Goal: Participate in discussion: Engage in conversation with other users on a specific topic

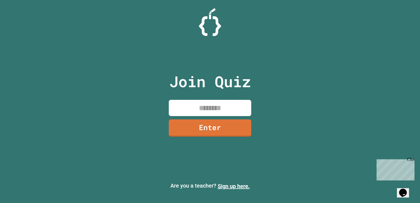
click at [189, 106] on input at bounding box center [210, 108] width 82 height 16
type input "********"
click at [211, 132] on link "Enter" at bounding box center [210, 128] width 82 height 18
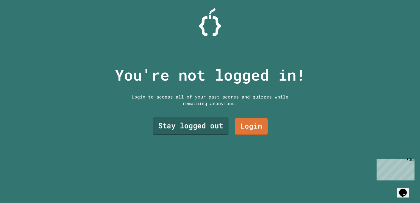
click at [188, 123] on link "Stay logged out" at bounding box center [191, 126] width 76 height 18
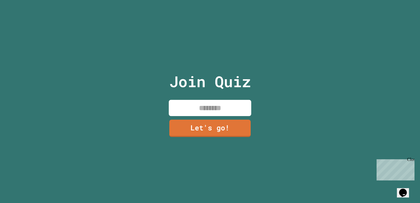
click at [198, 106] on input at bounding box center [210, 108] width 82 height 16
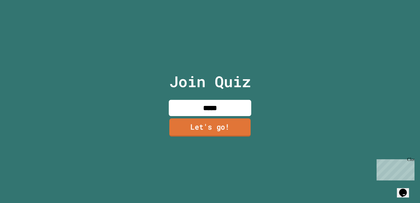
type input "*****"
click at [205, 125] on link "Let's go!" at bounding box center [210, 128] width 82 height 18
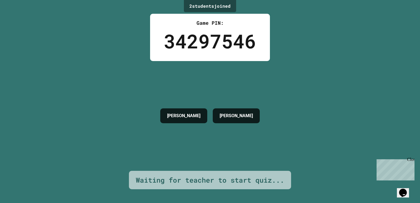
click at [336, 34] on div "2 student s joined Game PIN: 34297546 ISAAC DYLAN Waiting for teacher to start …" at bounding box center [210, 101] width 420 height 203
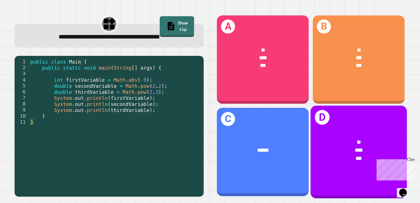
click at [343, 139] on div "*" at bounding box center [358, 142] width 75 height 8
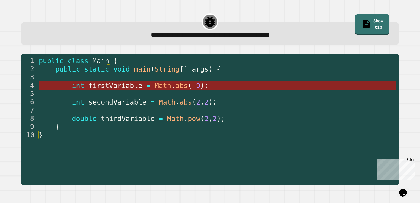
click at [175, 87] on span "abs" at bounding box center [181, 86] width 12 height 8
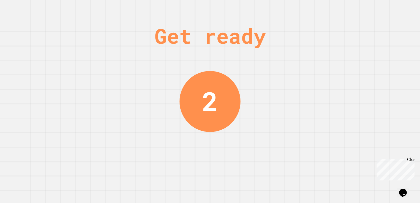
click at [35, 108] on div "Get ready 2" at bounding box center [210, 101] width 420 height 203
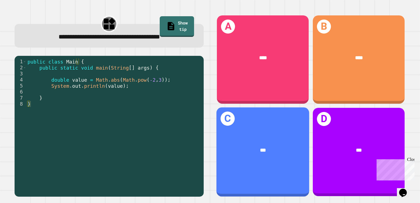
click at [247, 161] on div "C ***" at bounding box center [262, 151] width 93 height 89
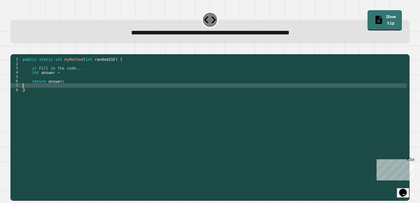
click at [76, 94] on div "public static int myMethod ( int randomInt ) { // Fill in the code... int answe…" at bounding box center [214, 121] width 385 height 128
click at [77, 85] on div "public static int myMethod ( int randomInt ) { // Fill in the code... int answe…" at bounding box center [214, 121] width 385 height 128
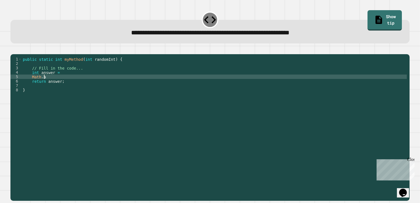
scroll to position [0, 1]
click at [71, 81] on div "public static int myMethod ( int randomInt ) { // Fill in the code... int answe…" at bounding box center [214, 121] width 385 height 128
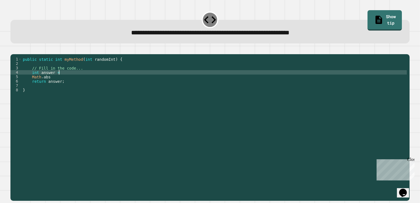
click at [71, 79] on div "public static int myMethod ( int randomInt ) { // Fill in the code... int answe…" at bounding box center [214, 121] width 385 height 128
click at [69, 83] on div "public static int myMethod ( int randomInt ) { // Fill in the code... int answe…" at bounding box center [214, 121] width 385 height 128
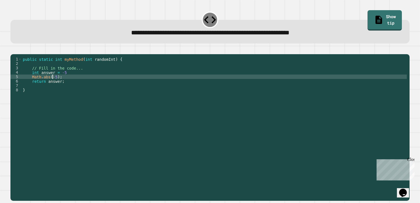
click at [52, 86] on div "public static int myMethod ( int randomInt ) { // Fill in the code... int answe…" at bounding box center [214, 121] width 385 height 128
click at [54, 84] on div "public static int myMethod ( int randomInt ) { // Fill in the code... int answe…" at bounding box center [214, 116] width 385 height 119
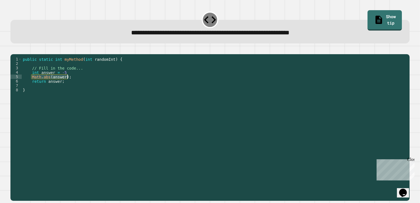
drag, startPoint x: 31, startPoint y: 84, endPoint x: 74, endPoint y: 85, distance: 42.9
click at [74, 85] on div "public static int myMethod ( int randomInt ) { // Fill in the code... int answe…" at bounding box center [214, 121] width 385 height 128
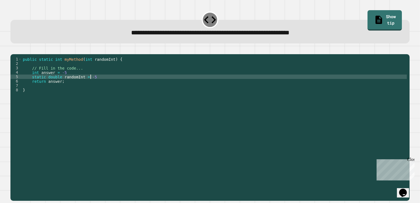
scroll to position [0, 4]
type textarea "**********"
click at [18, 54] on icon "button" at bounding box center [16, 53] width 3 height 4
click at [86, 84] on div "public static double myMethod ( int randomInt ) { //Fill in the code below doub…" at bounding box center [214, 121] width 385 height 128
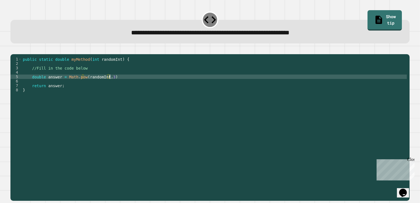
scroll to position [0, 6]
type textarea "**********"
click at [13, 50] on icon "button" at bounding box center [13, 50] width 0 height 0
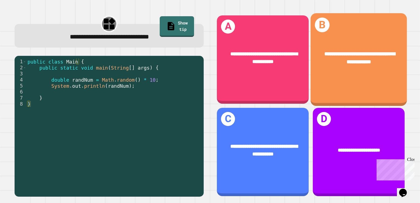
click at [323, 74] on div "**********" at bounding box center [359, 57] width 97 height 37
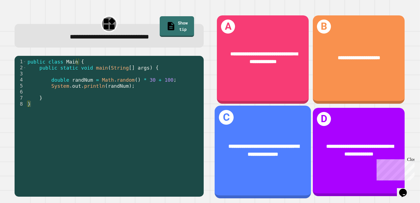
click at [262, 155] on div "**********" at bounding box center [263, 150] width 97 height 37
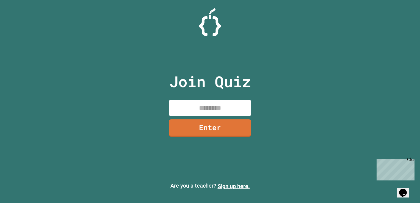
click at [194, 108] on input at bounding box center [210, 108] width 82 height 16
type input "********"
click at [220, 128] on link "Enter" at bounding box center [210, 128] width 82 height 17
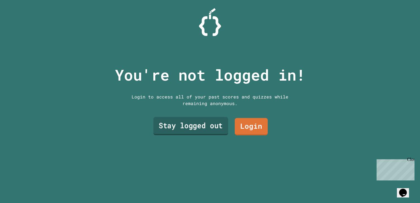
click at [189, 122] on link "Stay logged out" at bounding box center [190, 126] width 75 height 18
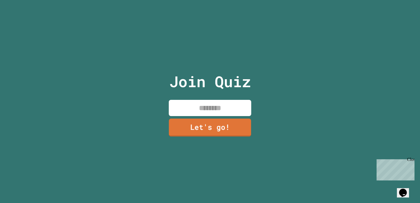
click at [199, 109] on input at bounding box center [210, 108] width 82 height 16
type input "*****"
click at [203, 126] on link "Let's go!" at bounding box center [209, 128] width 81 height 18
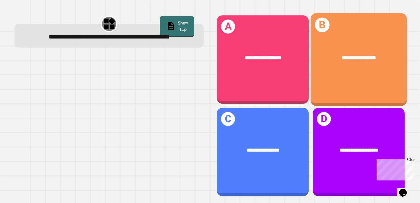
click at [325, 57] on div "**********" at bounding box center [358, 58] width 75 height 8
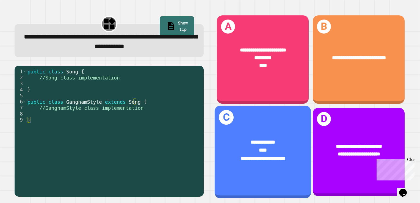
click at [240, 146] on div "****" at bounding box center [262, 150] width 75 height 8
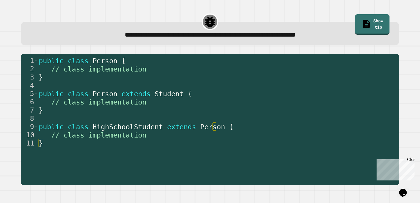
click at [156, 50] on div "1 2 3 4 5 6 7 8 9 10 11 public class Person { // class implementation } public …" at bounding box center [210, 120] width 387 height 140
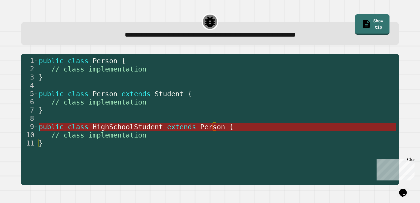
click at [131, 127] on span "HighSchoolStudent" at bounding box center [128, 127] width 70 height 8
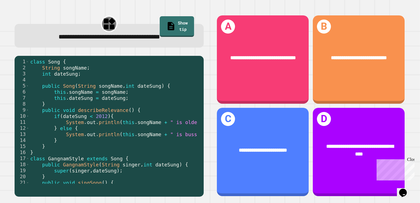
scroll to position [73, 0]
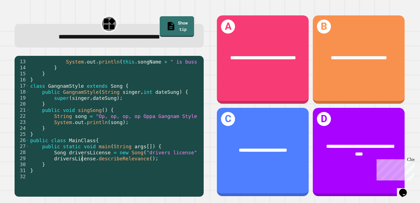
click at [82, 161] on div "System . out . println ( this . songName + " is bussin" ) ; } } } class Gangnam…" at bounding box center [239, 125] width 421 height 133
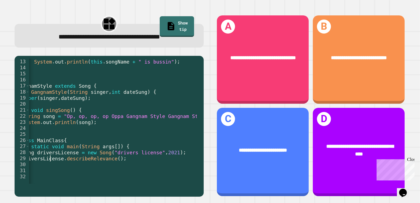
scroll to position [0, 0]
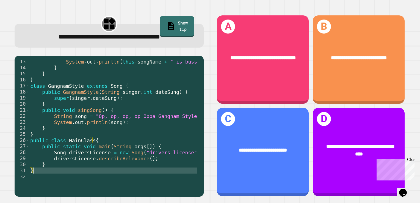
drag, startPoint x: 112, startPoint y: 175, endPoint x: 132, endPoint y: 171, distance: 20.1
click at [132, 171] on div "System . out . println ( this . songName + " is bussin" ) ; } } } class Gangnam…" at bounding box center [239, 125] width 421 height 133
click at [132, 171] on div "System . out . println ( this . songName + " is bussin" ) ; } } } class Gangnam…" at bounding box center [113, 121] width 168 height 125
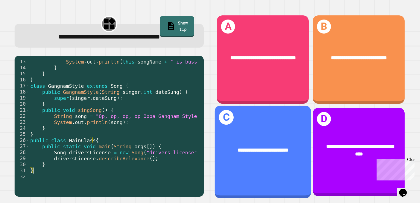
click at [245, 153] on div "**********" at bounding box center [263, 150] width 97 height 29
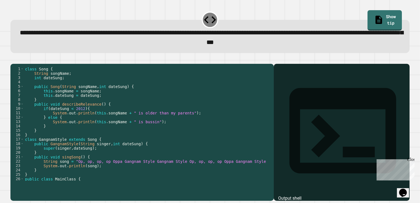
click at [288, 113] on div at bounding box center [342, 140] width 130 height 121
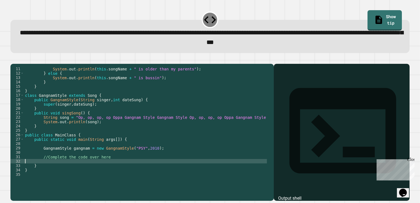
click at [66, 169] on div "System . out . println ( this . songName + " is older than my parents" ) ; } el…" at bounding box center [188, 126] width 328 height 119
type textarea "*"
drag, startPoint x: 17, startPoint y: 63, endPoint x: 14, endPoint y: 64, distance: 3.3
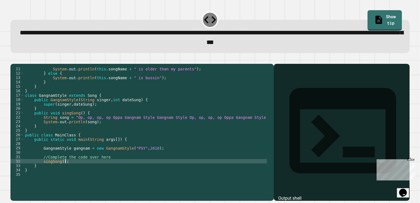
click at [13, 59] on button "button" at bounding box center [13, 59] width 0 height 0
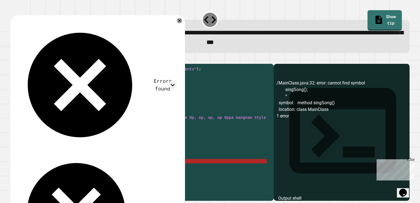
click at [40, 170] on div "System . out . println ( this . songName + " is older than my parents" ) ; } el…" at bounding box center [188, 126] width 328 height 119
click at [179, 25] on div "Errors found /MainClass.java:32: error: cannot find symbol singSong(); ^ symbol…" at bounding box center [97, 147] width 165 height 255
click at [179, 20] on icon at bounding box center [179, 20] width 7 height 7
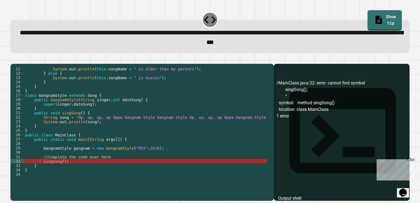
click at [267, 131] on div "**********" at bounding box center [141, 132] width 263 height 137
drag, startPoint x: 266, startPoint y: 130, endPoint x: 266, endPoint y: 114, distance: 16.5
click at [266, 114] on div "**********" at bounding box center [141, 132] width 263 height 137
click at [267, 132] on div "**********" at bounding box center [141, 132] width 263 height 137
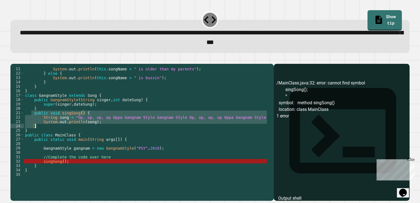
drag, startPoint x: 34, startPoint y: 123, endPoint x: 82, endPoint y: 135, distance: 49.6
click at [82, 135] on div "System . out . println ( this . songName + " is older than my parents" ) ; } el…" at bounding box center [188, 126] width 328 height 119
click at [38, 170] on div "System . out . println ( this . songName + " is older than my parents" ) ; } el…" at bounding box center [188, 126] width 328 height 119
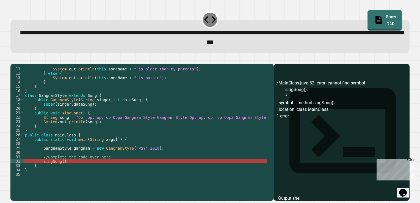
type textarea "**********"
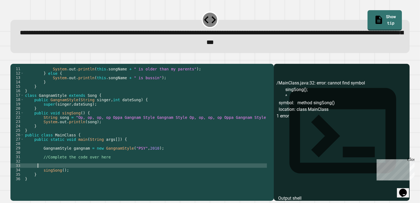
scroll to position [0, 0]
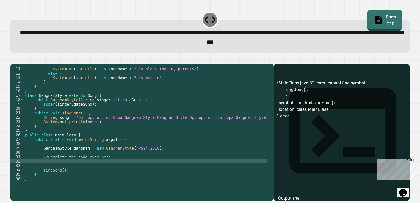
paste textarea "*"
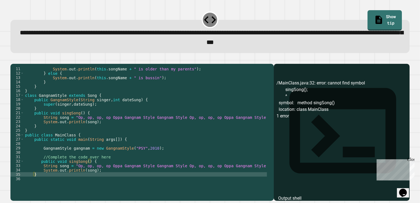
click at [13, 59] on button "button" at bounding box center [13, 59] width 0 height 0
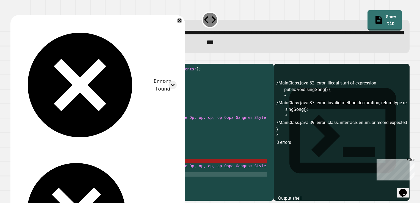
click at [103, 171] on div "System . out . println ( this . songName + " is older than my parents" ) ; } el…" at bounding box center [188, 126] width 328 height 119
type textarea "**********"
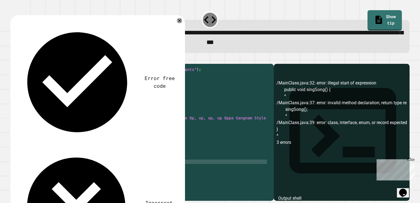
scroll to position [43, 0]
click at [171, 202] on icon at bounding box center [173, 206] width 8 height 8
drag, startPoint x: 56, startPoint y: 132, endPoint x: 77, endPoint y: 132, distance: 20.6
click at [77, 132] on div "Error free code /MainClass.java:32: error: illegal start of expression public v…" at bounding box center [97, 186] width 175 height 342
click at [177, 22] on div at bounding box center [180, 21] width 6 height 6
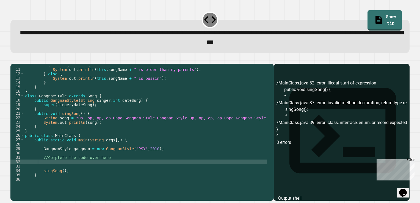
click at [203, 22] on icon at bounding box center [210, 20] width 14 height 14
drag, startPoint x: 266, startPoint y: 133, endPoint x: 263, endPoint y: 153, distance: 21.1
click at [263, 153] on div "10 11 12 13 14 15 16 17 18 19 20 21 22 23 24 25 26 27 28 29 30 31 32 33 34 35 3…" at bounding box center [141, 132] width 263 height 137
drag, startPoint x: 171, startPoint y: 189, endPoint x: 186, endPoint y: 187, distance: 15.6
click at [186, 187] on div "10 11 12 13 14 15 16 17 18 19 20 21 22 23 24 25 26 27 28 29 30 31 32 33 34 35 3…" at bounding box center [141, 132] width 263 height 137
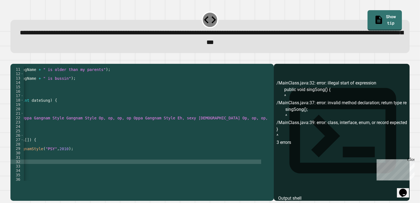
scroll to position [0, 0]
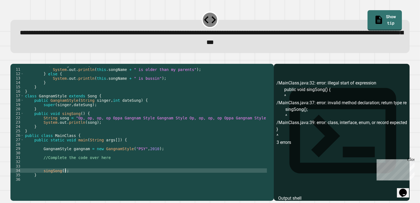
click at [68, 180] on div "if ( dateSung < 2012 ) { System . out . println ( this . songName + " is older …" at bounding box center [188, 122] width 328 height 119
click at [67, 178] on div "if ( dateSung < 2012 ) { System . out . println ( this . songName + " is older …" at bounding box center [188, 122] width 328 height 119
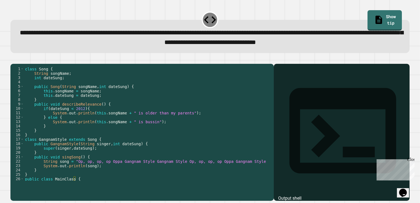
scroll to position [31, 0]
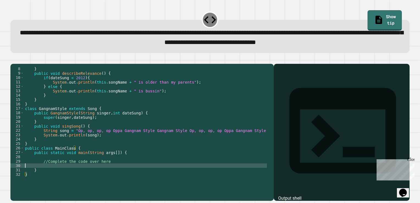
click at [95, 175] on div "} public void describeRelevance ( ) { if ( dateSung < 2012 ) { System . out . p…" at bounding box center [188, 126] width 328 height 119
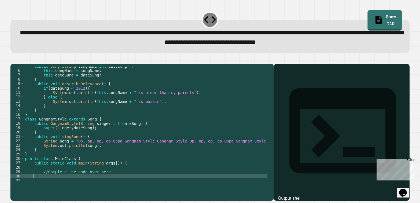
scroll to position [0, 0]
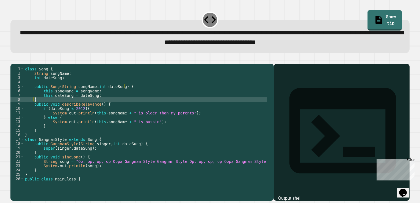
click at [259, 107] on div "class Song { String songName ; int dateSung ; public Song ( String songName , i…" at bounding box center [188, 126] width 328 height 119
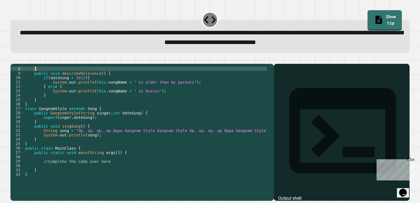
click at [56, 174] on div "} public void describeRelevance ( ) { if ( dateSung < 2012 ) { System . out . p…" at bounding box center [188, 126] width 328 height 119
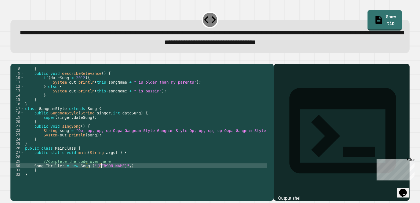
scroll to position [0, 5]
type textarea "**********"
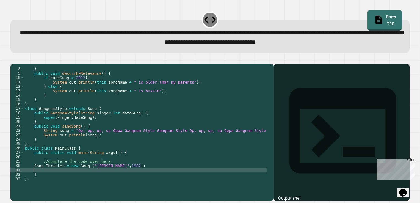
scroll to position [0, 0]
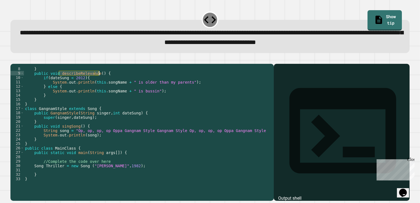
drag, startPoint x: 59, startPoint y: 82, endPoint x: 98, endPoint y: 82, distance: 39.6
click at [98, 82] on div "} public void describeRelevance ( ) { if ( dateSung < 2012 ) { System . out . p…" at bounding box center [188, 126] width 328 height 119
type textarea "**********"
click at [54, 181] on div "} public void describeRelevance ( ) { if ( dateSung < 2012 ) { System . out . p…" at bounding box center [188, 126] width 328 height 119
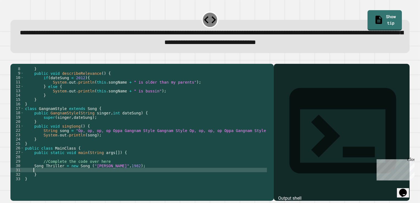
paste textarea "**********"
click at [70, 179] on div "} public void describeRelevance ( ) { if ( dateSung < 2012 ) { System . out . p…" at bounding box center [188, 126] width 328 height 119
click at [13, 59] on icon "button" at bounding box center [13, 59] width 0 height 0
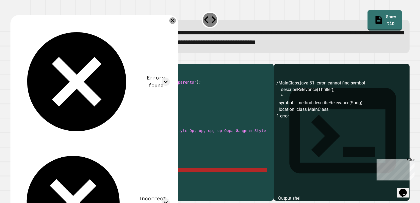
click at [176, 22] on icon at bounding box center [172, 20] width 7 height 7
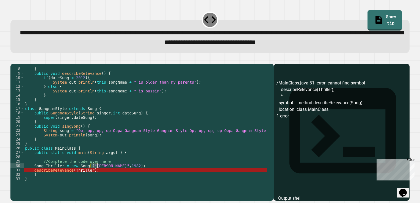
drag, startPoint x: 90, startPoint y: 174, endPoint x: 97, endPoint y: 174, distance: 6.9
click at [97, 174] on div "} public void describeRelevance ( ) { if ( dateSung < 2012 ) { System . out . p…" at bounding box center [188, 126] width 328 height 119
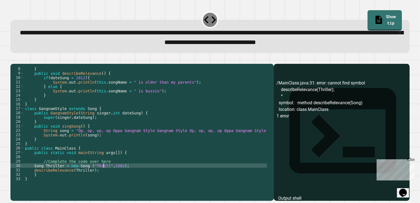
scroll to position [0, 5]
click at [78, 179] on div "} public void describeRelevance ( ) { if ( dateSung < 2012 ) { System . out . p…" at bounding box center [188, 126] width 328 height 119
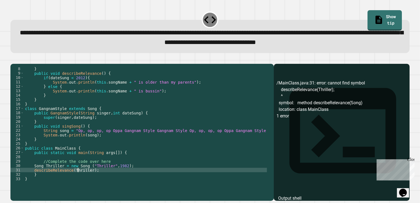
scroll to position [0, 4]
click at [78, 179] on div "} public void describeRelevance ( ) { if ( dateSung < 2012 ) { System . out . p…" at bounding box center [188, 126] width 328 height 119
drag, startPoint x: 33, startPoint y: 177, endPoint x: 80, endPoint y: 179, distance: 47.1
click at [80, 179] on div "} public void describeRelevance ( ) { if ( dateSung < 2012 ) { System . out . p…" at bounding box center [188, 126] width 328 height 119
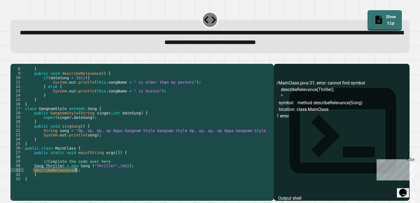
click at [34, 178] on div "} public void describeRelevance ( ) { if ( dateSung < 2012 ) { System . out . p…" at bounding box center [145, 124] width 243 height 114
type textarea "**********"
click at [12, 62] on div at bounding box center [209, 60] width 399 height 7
click at [13, 59] on button "button" at bounding box center [13, 59] width 0 height 0
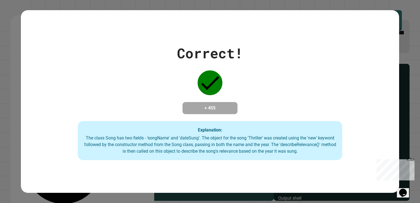
click at [80, 142] on div "Explanation: The class Song has two fields - 'songName' and 'dateSung'. The obj…" at bounding box center [210, 140] width 265 height 39
